Goal: Information Seeking & Learning: Understand process/instructions

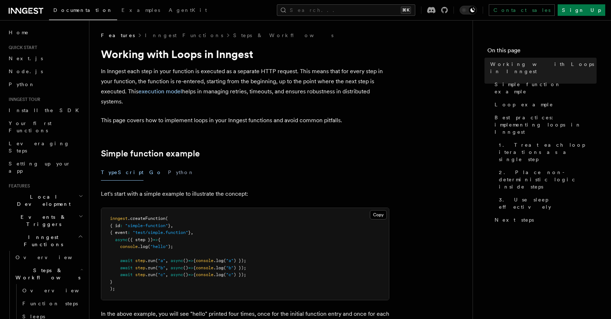
click at [149, 172] on button "Go" at bounding box center [155, 172] width 13 height 16
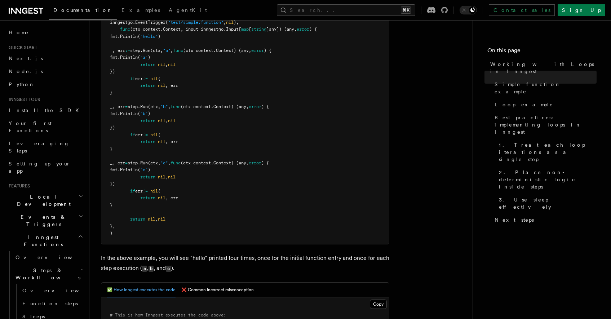
scroll to position [106, 0]
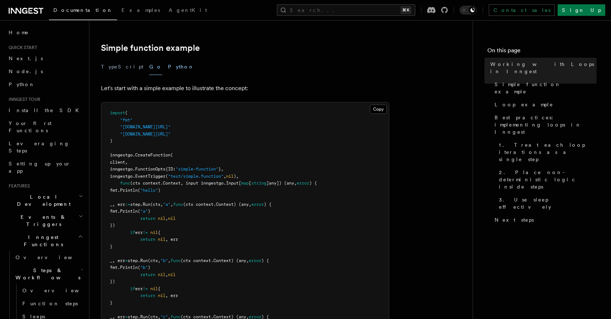
click at [168, 70] on button "Python" at bounding box center [181, 67] width 26 height 16
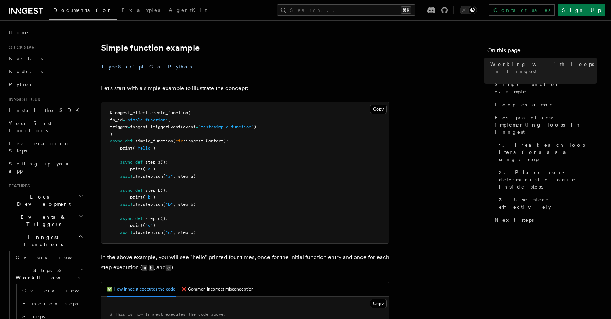
click at [108, 66] on button "TypeScript" at bounding box center [122, 67] width 43 height 16
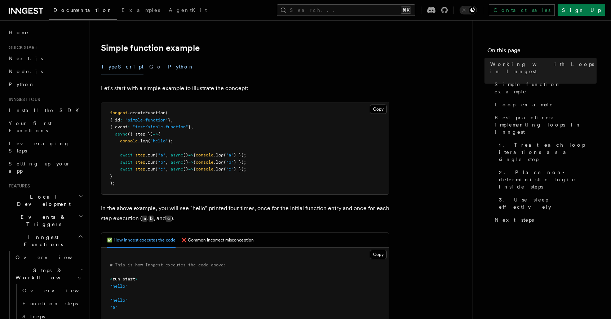
click at [168, 64] on button "Python" at bounding box center [181, 67] width 26 height 16
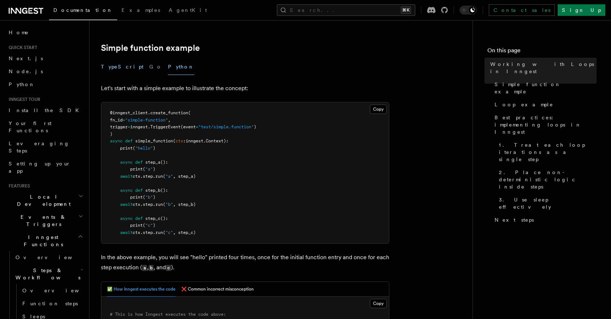
click at [107, 67] on button "TypeScript" at bounding box center [122, 67] width 43 height 16
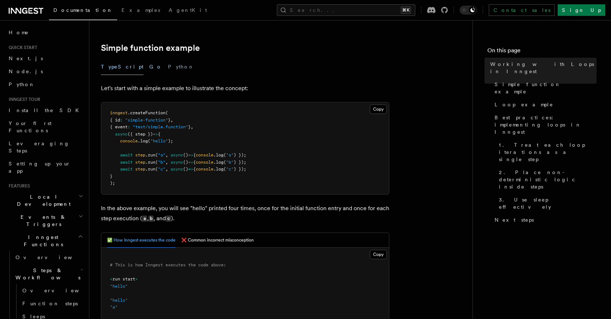
click at [149, 67] on button "Go" at bounding box center [155, 67] width 13 height 16
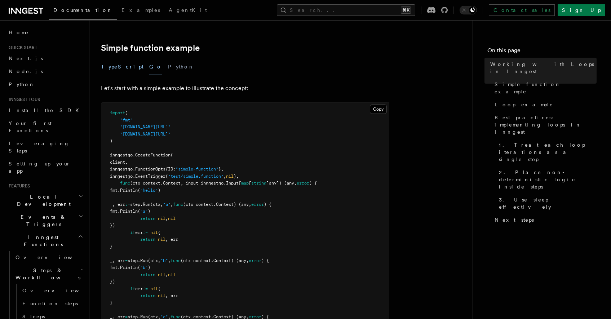
click at [107, 71] on button "TypeScript" at bounding box center [122, 67] width 43 height 16
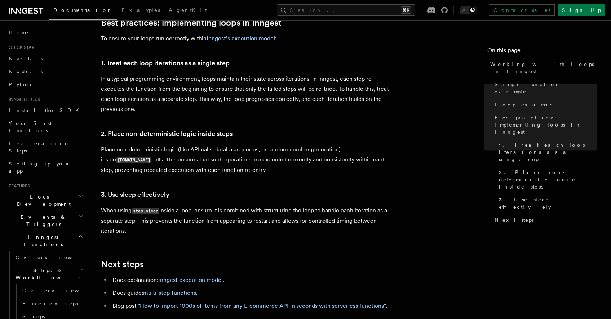
scroll to position [1177, 0]
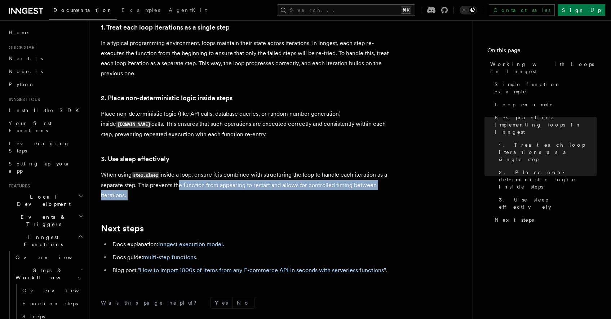
drag, startPoint x: 181, startPoint y: 177, endPoint x: 172, endPoint y: 197, distance: 21.4
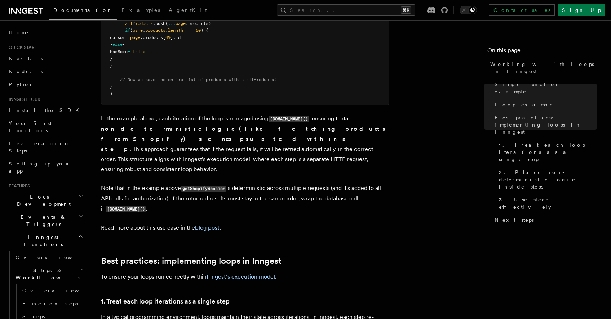
scroll to position [306, 0]
